Goal: Task Accomplishment & Management: Complete application form

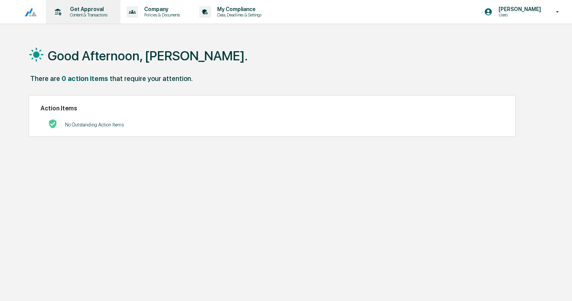
click at [98, 17] on p "Content & Transactions" at bounding box center [87, 14] width 47 height 5
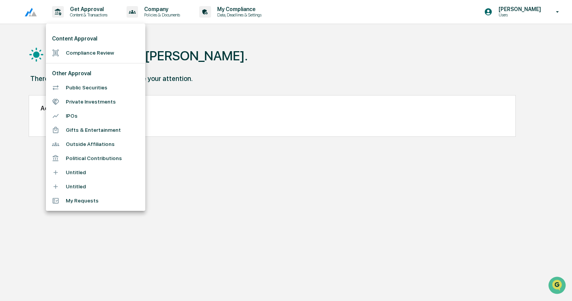
click at [99, 57] on li "Compliance Review" at bounding box center [95, 53] width 99 height 14
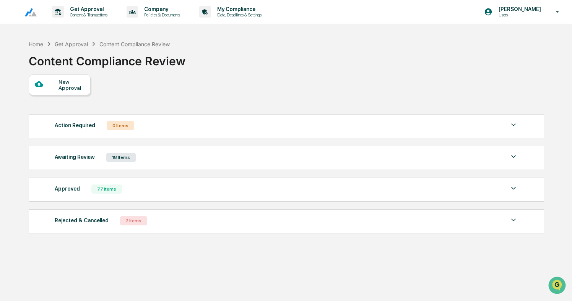
click at [78, 87] on div "New Approval" at bounding box center [72, 85] width 26 height 12
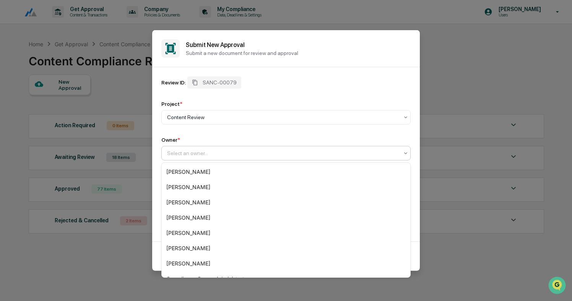
click at [234, 153] on div at bounding box center [283, 154] width 232 height 8
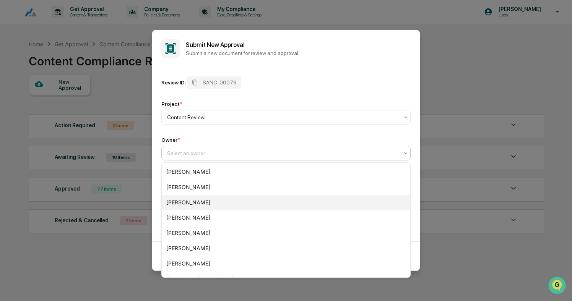
click at [204, 207] on div "[PERSON_NAME]" at bounding box center [286, 202] width 249 height 15
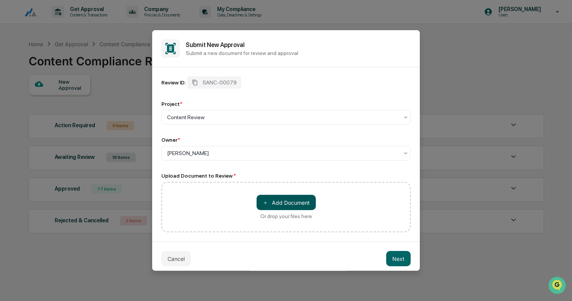
click at [305, 207] on button "＋ Add Document" at bounding box center [286, 202] width 59 height 15
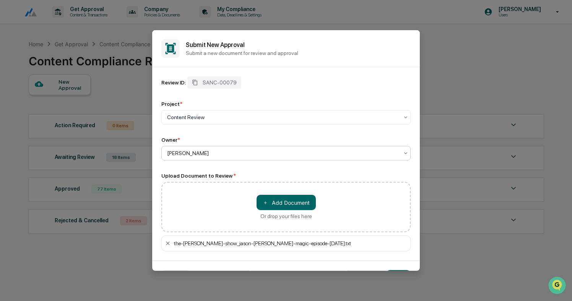
scroll to position [24, 0]
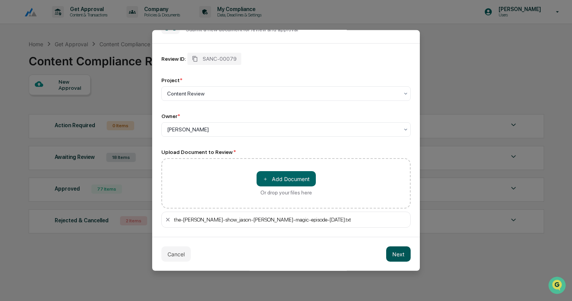
click at [399, 253] on button "Next" at bounding box center [398, 254] width 24 height 15
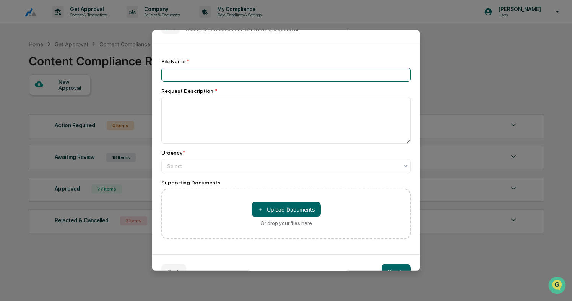
click at [202, 80] on input at bounding box center [285, 75] width 249 height 14
type input "**********"
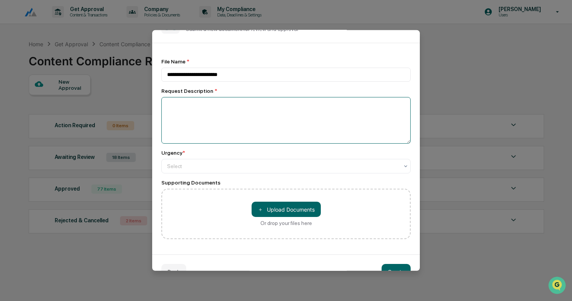
click at [192, 112] on textarea at bounding box center [285, 120] width 249 height 47
type textarea "**********"
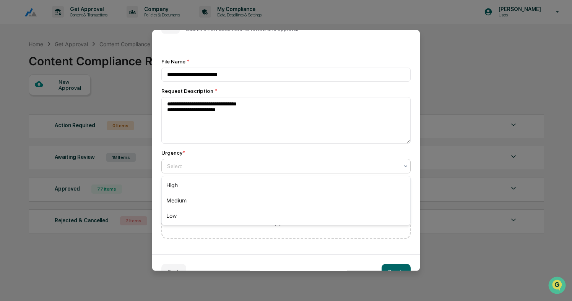
click at [185, 162] on div "Select" at bounding box center [283, 166] width 240 height 11
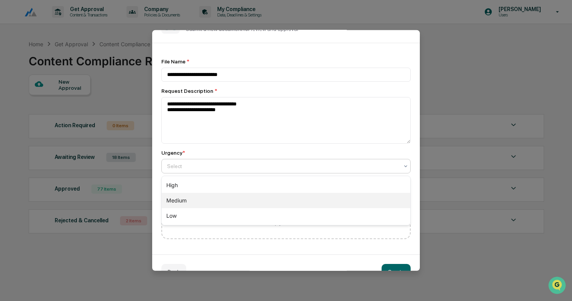
click at [190, 200] on div "Medium" at bounding box center [286, 200] width 249 height 15
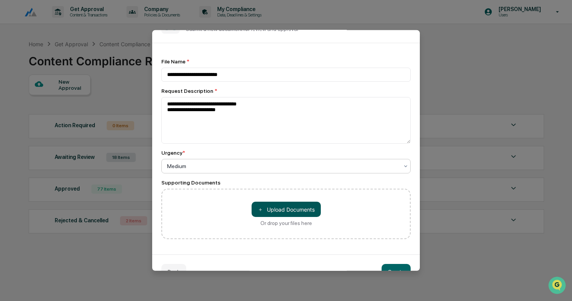
click at [275, 210] on button "＋ Upload Documents" at bounding box center [286, 209] width 69 height 15
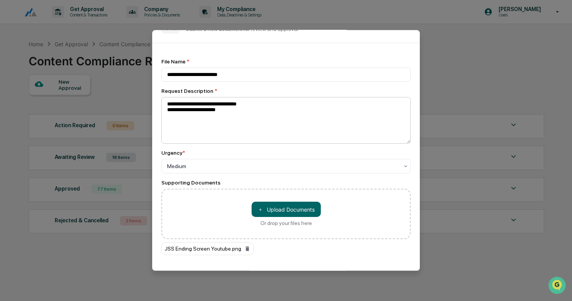
scroll to position [59, 0]
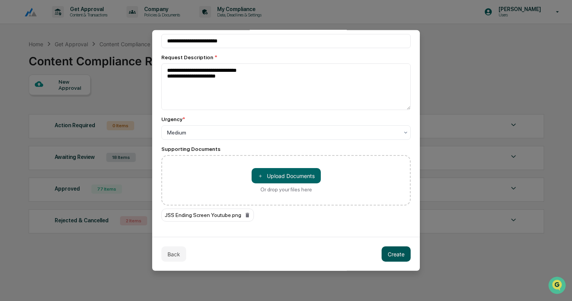
click at [398, 257] on button "Create" at bounding box center [396, 254] width 29 height 15
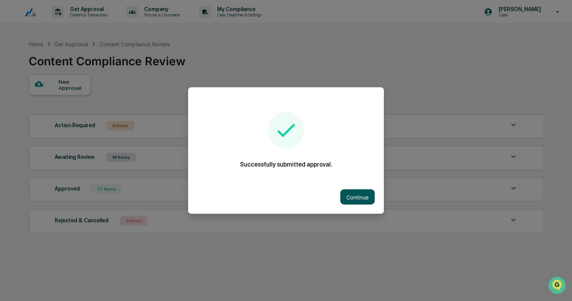
click at [352, 194] on button "Continue" at bounding box center [358, 197] width 34 height 15
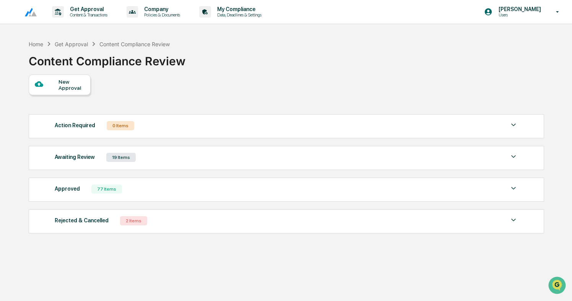
click at [147, 163] on div "Awaiting Review 19 Items" at bounding box center [287, 157] width 464 height 11
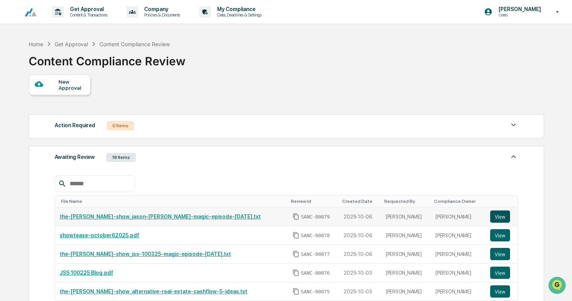
click at [499, 212] on button "View" at bounding box center [500, 217] width 20 height 12
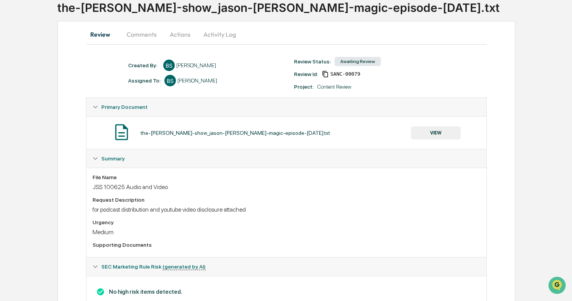
scroll to position [57, 0]
